Goal: Transaction & Acquisition: Purchase product/service

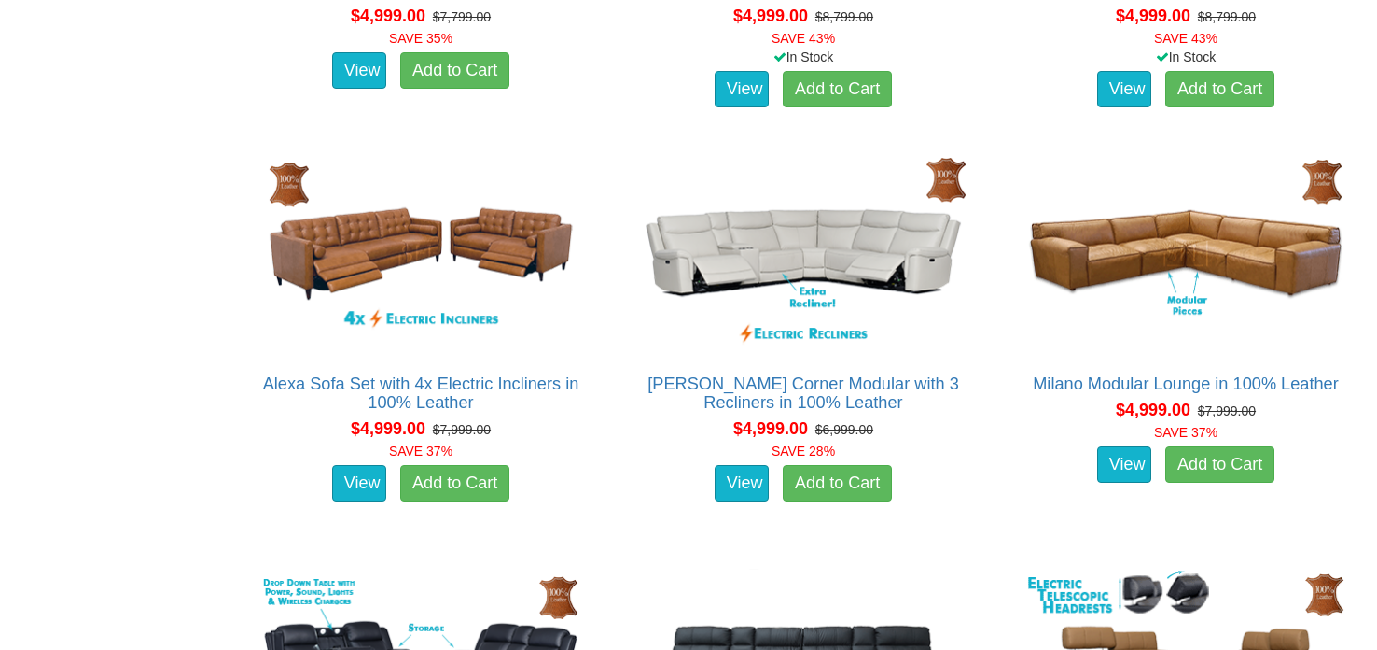
scroll to position [4774, 0]
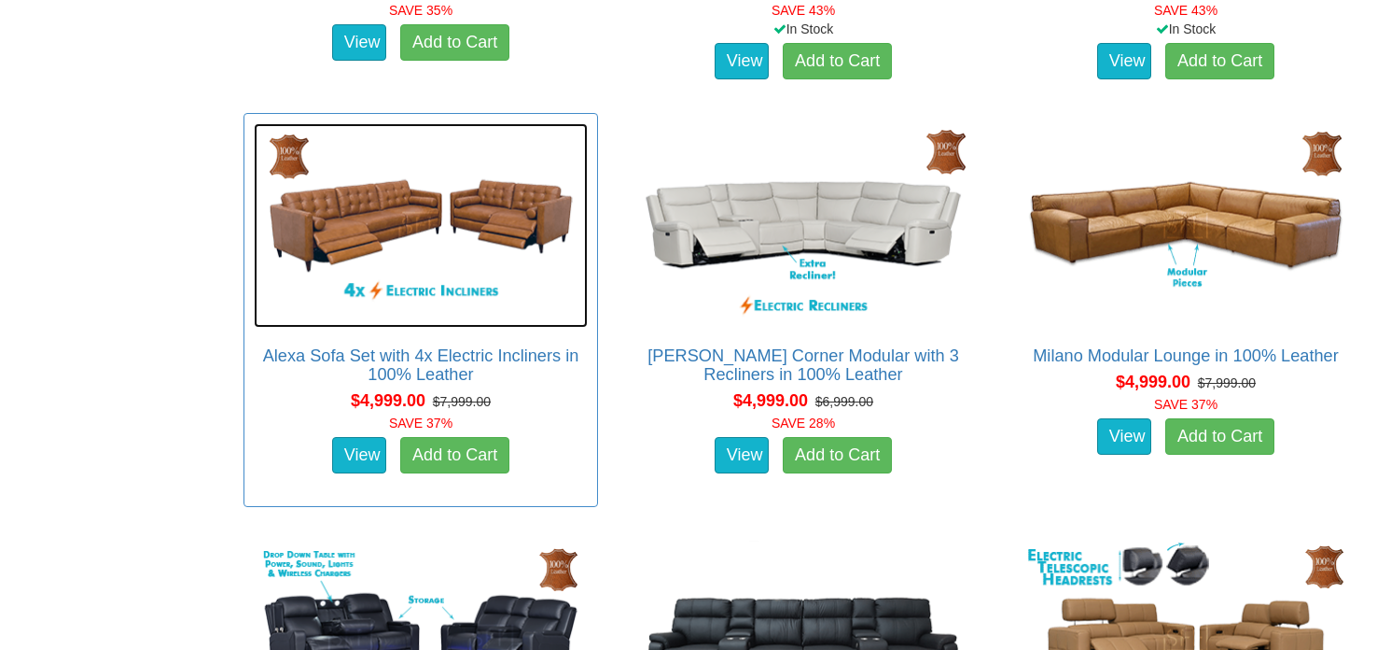
click at [496, 220] on img at bounding box center [421, 225] width 334 height 204
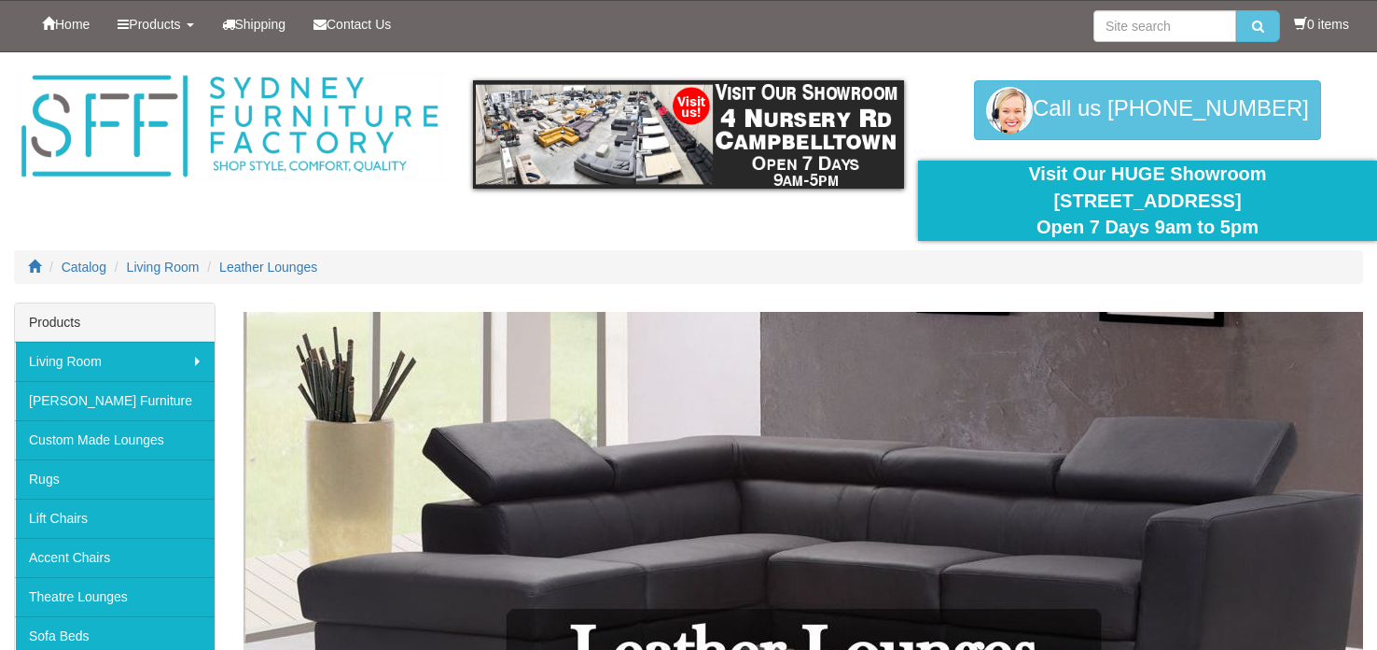
scroll to position [4774, 0]
